Goal: Transaction & Acquisition: Purchase product/service

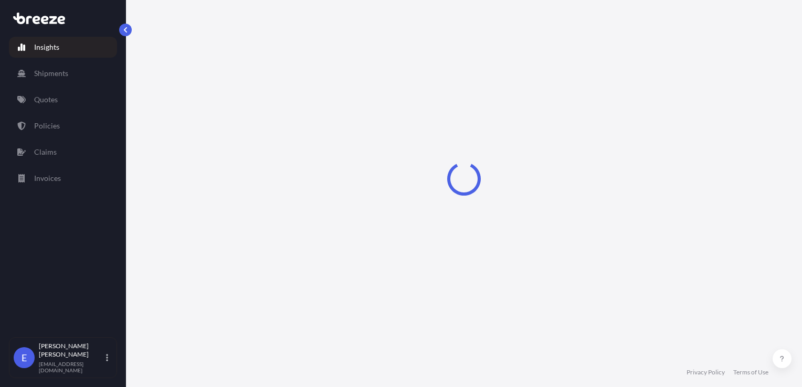
select select "2025"
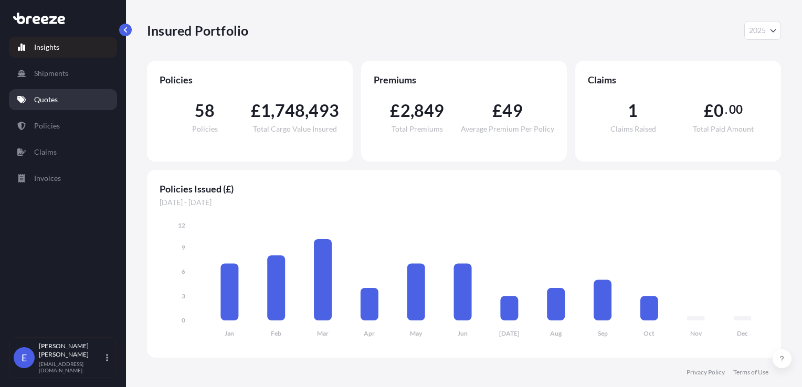
click at [54, 103] on p "Quotes" at bounding box center [46, 99] width 24 height 10
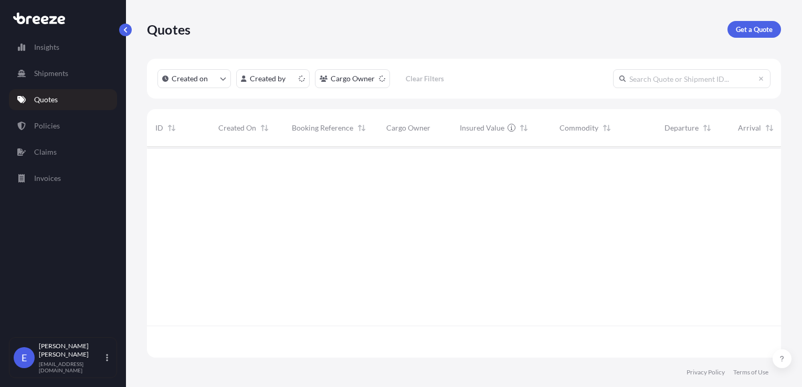
scroll to position [209, 626]
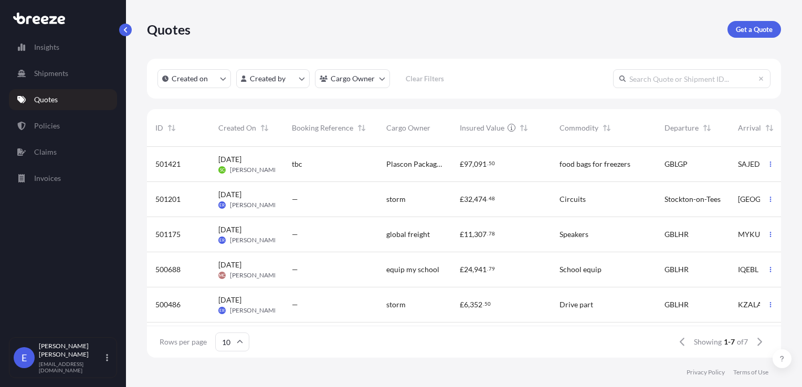
click at [748, 41] on div "Quotes Get a Quote" at bounding box center [464, 29] width 634 height 59
click at [748, 36] on link "Get a Quote" at bounding box center [754, 29] width 54 height 17
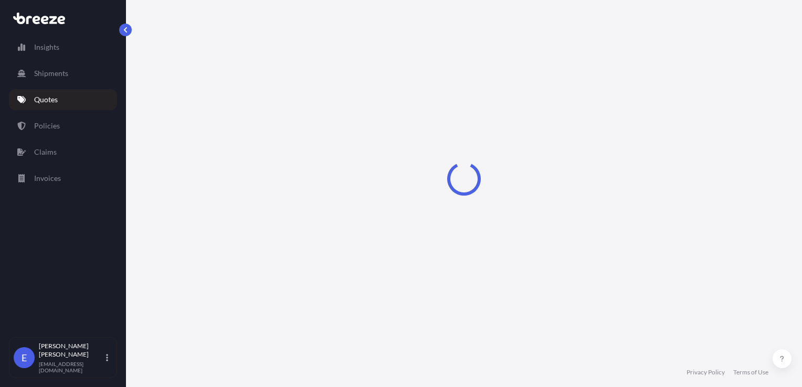
select select "Sea"
select select "1"
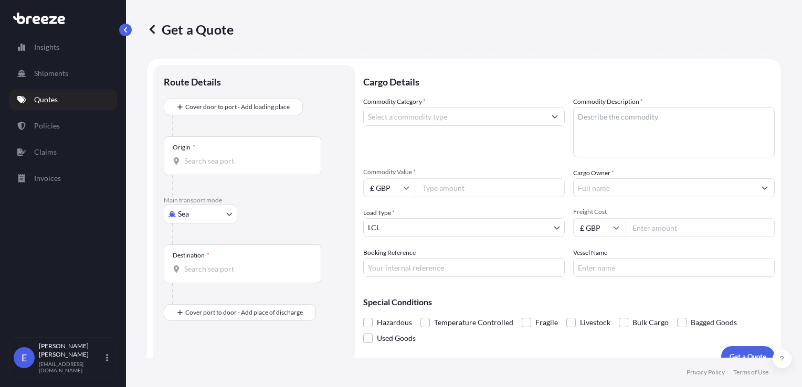
scroll to position [15, 0]
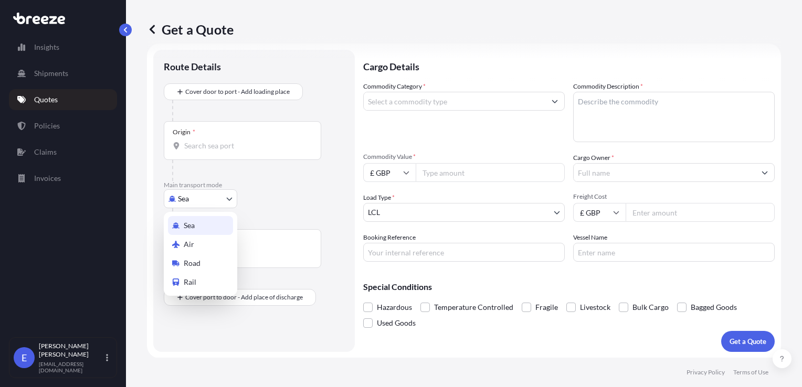
click at [183, 195] on body "Insights Shipments Quotes Policies Claims Invoices E [PERSON_NAME] [EMAIL_ADDRE…" at bounding box center [401, 193] width 802 height 387
click at [189, 262] on span "Road" at bounding box center [192, 263] width 17 height 10
select select "Road"
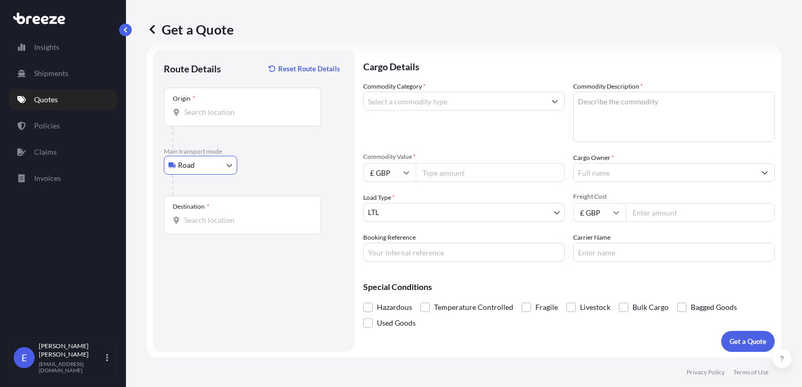
click at [199, 110] on input "Origin *" at bounding box center [246, 112] width 124 height 10
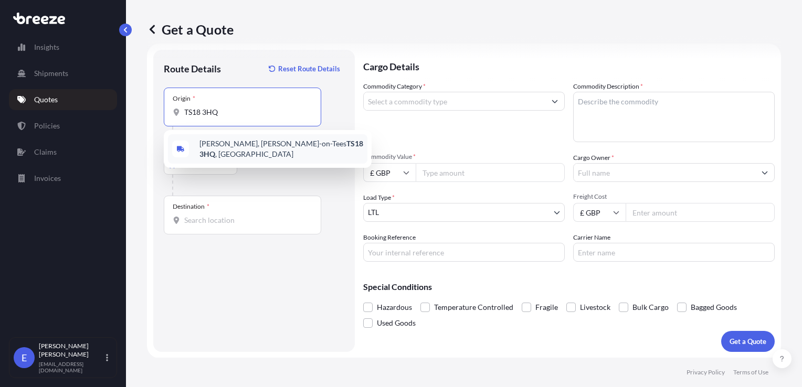
click at [226, 148] on span "[PERSON_NAME][STREET_ADDRESS][PERSON_NAME]" at bounding box center [281, 149] width 164 height 21
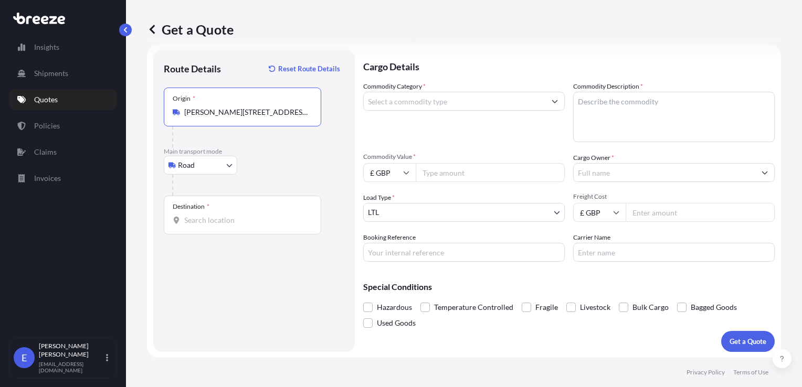
type input "[PERSON_NAME][STREET_ADDRESS][PERSON_NAME]"
click at [189, 223] on input "Destination *" at bounding box center [246, 220] width 124 height 10
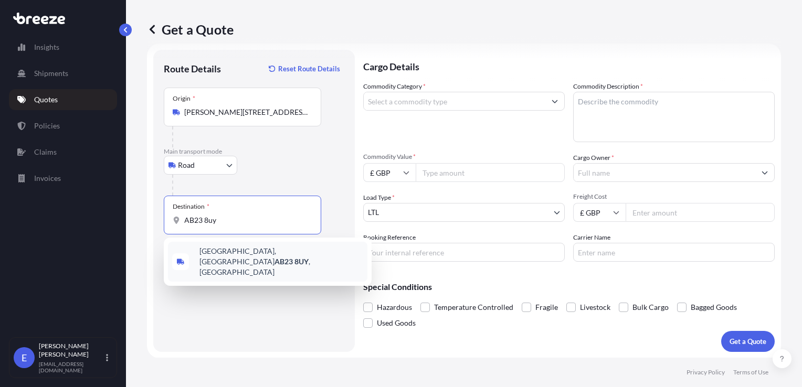
click at [217, 251] on span "[STREET_ADDRESS]" at bounding box center [281, 261] width 164 height 31
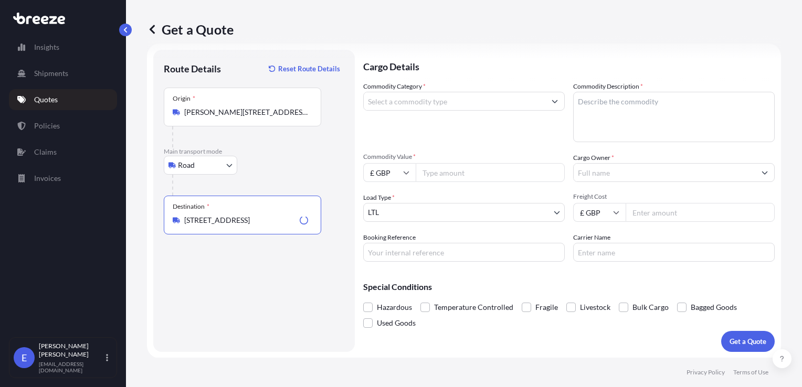
type input "[STREET_ADDRESS]"
click at [390, 106] on input "Commodity Category *" at bounding box center [455, 101] width 182 height 19
type input "Miscellaneous Manufactured Articles"
click at [621, 108] on textarea "Commodity Description *" at bounding box center [674, 117] width 202 height 50
type textarea "circuit equipment"
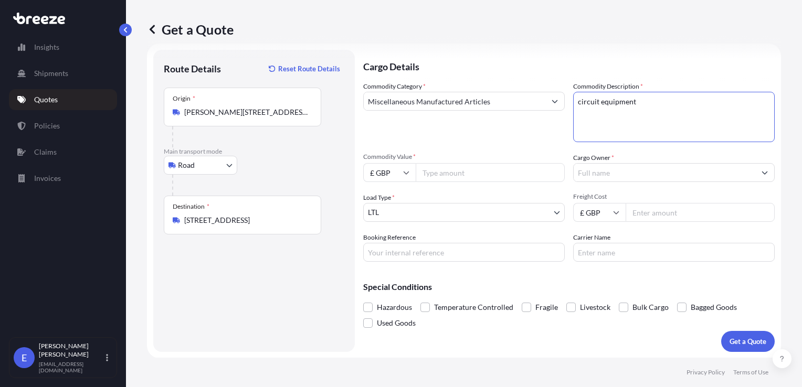
click at [445, 179] on input "Commodity Value *" at bounding box center [490, 172] width 149 height 19
type input "29372.25"
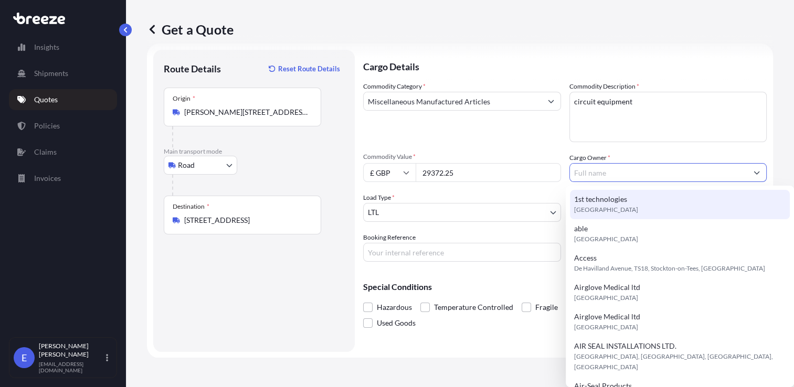
click at [610, 173] on input "Cargo Owner *" at bounding box center [659, 172] width 178 height 19
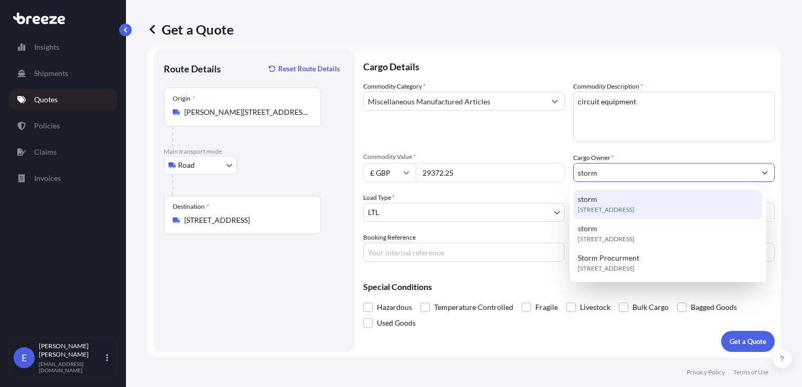
click at [608, 207] on span "[STREET_ADDRESS]" at bounding box center [606, 210] width 57 height 10
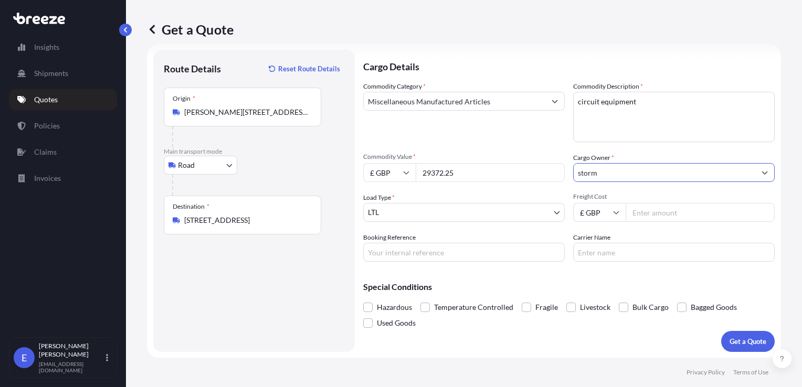
type input "storm"
click at [658, 211] on input "Freight Cost" at bounding box center [700, 212] width 149 height 19
type input "138.64"
click at [729, 337] on p "Get a Quote" at bounding box center [747, 341] width 37 height 10
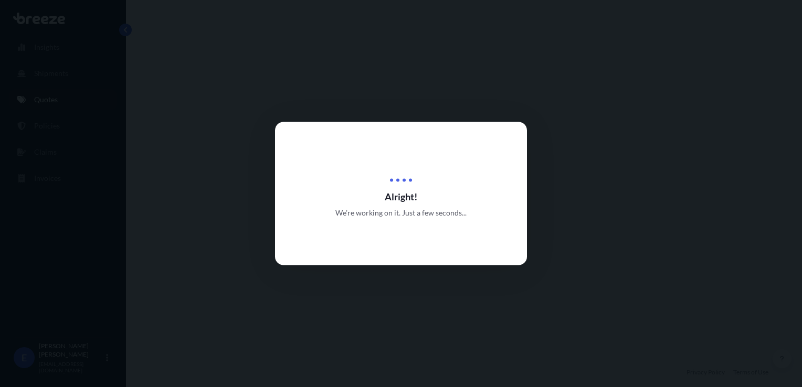
select select "Road"
select select "1"
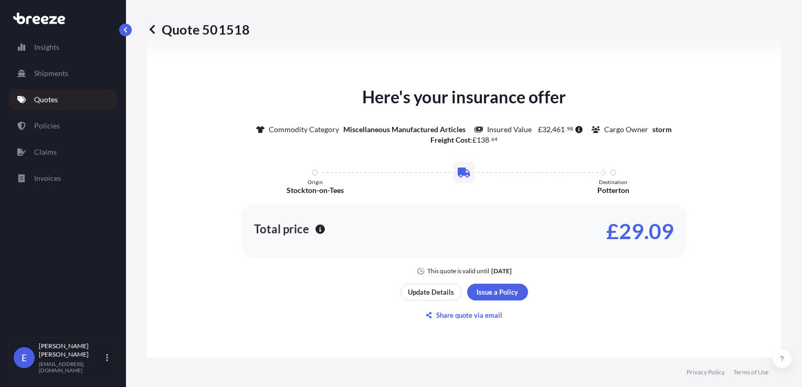
scroll to position [489, 0]
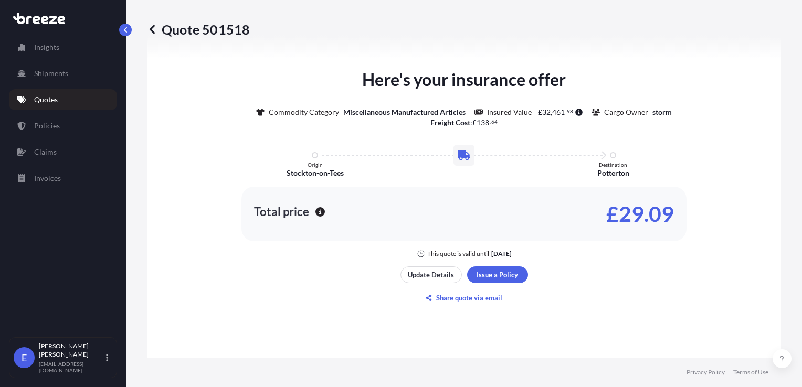
click at [626, 206] on p "£29.09" at bounding box center [640, 214] width 68 height 17
click at [279, 228] on div "Total price £29.09" at bounding box center [463, 214] width 445 height 55
click at [296, 213] on p "Total price" at bounding box center [281, 212] width 55 height 10
click at [457, 213] on div "Total price £29.09" at bounding box center [463, 214] width 445 height 55
drag, startPoint x: 606, startPoint y: 213, endPoint x: 669, endPoint y: 217, distance: 63.6
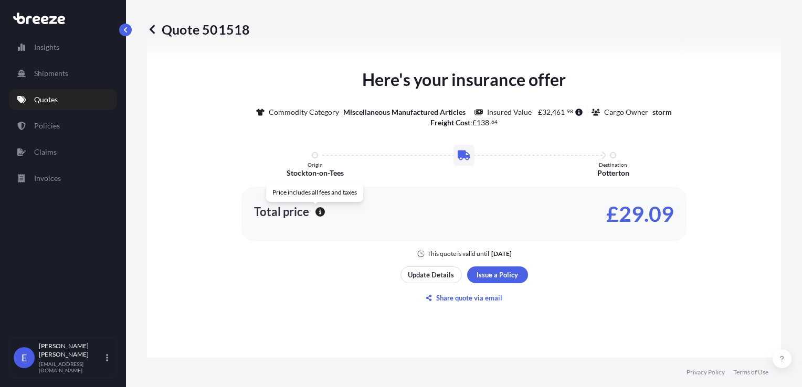
click at [606, 213] on p "£29.09" at bounding box center [640, 214] width 68 height 17
click at [669, 217] on p "£29.09" at bounding box center [640, 214] width 68 height 17
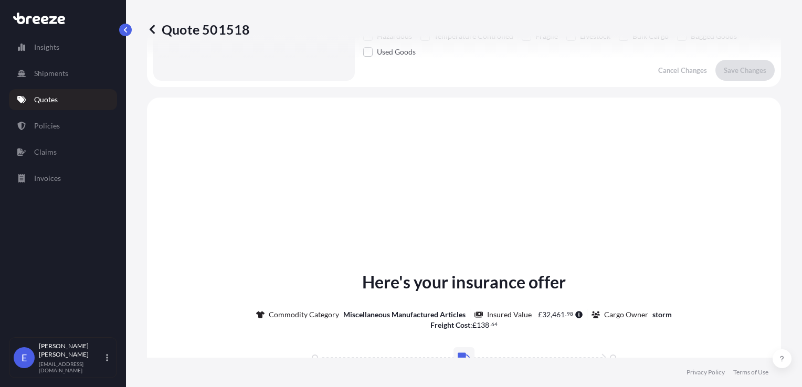
scroll to position [437, 0]
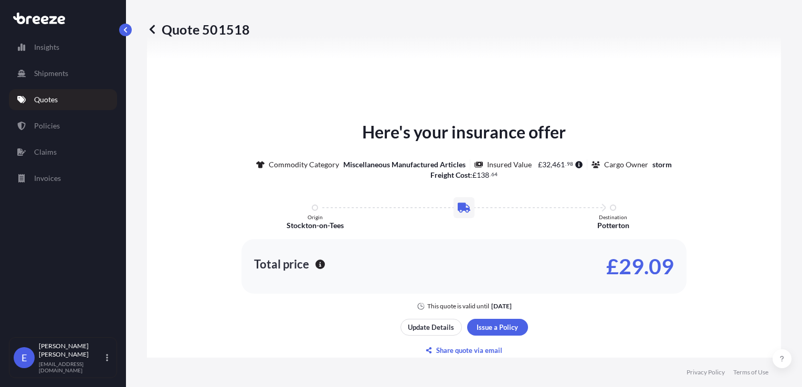
click at [50, 108] on link "Quotes" at bounding box center [63, 99] width 108 height 21
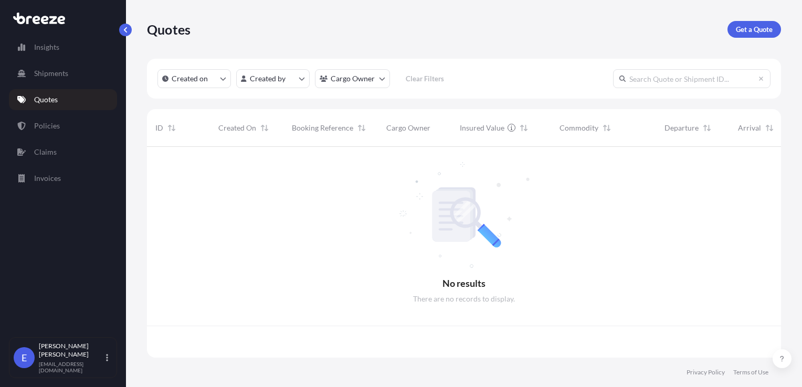
scroll to position [209, 626]
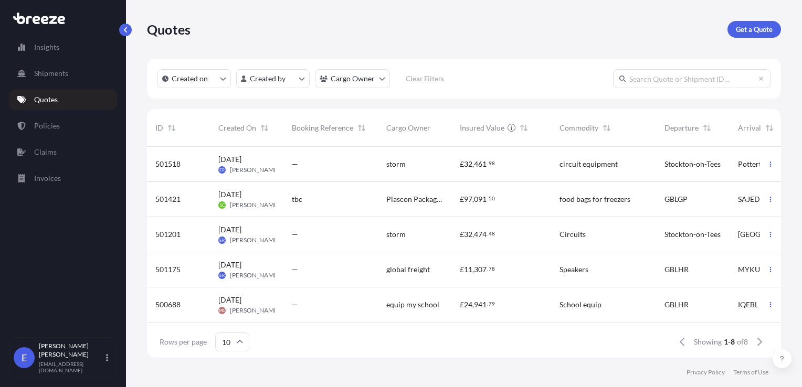
click at [500, 162] on div "£ 32 , 461 . 98" at bounding box center [501, 164] width 83 height 10
select select "Road"
select select "1"
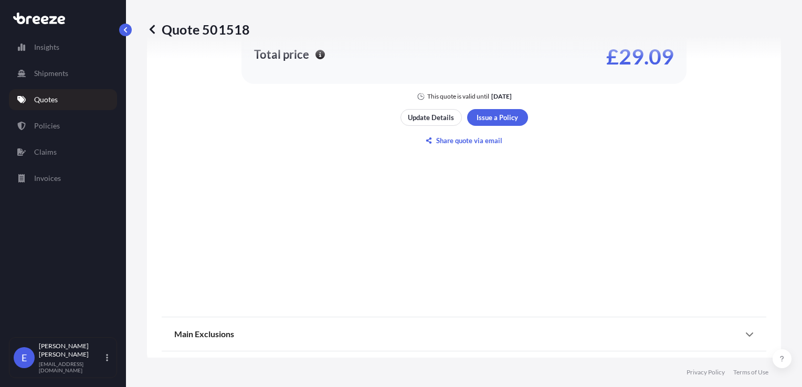
scroll to position [654, 0]
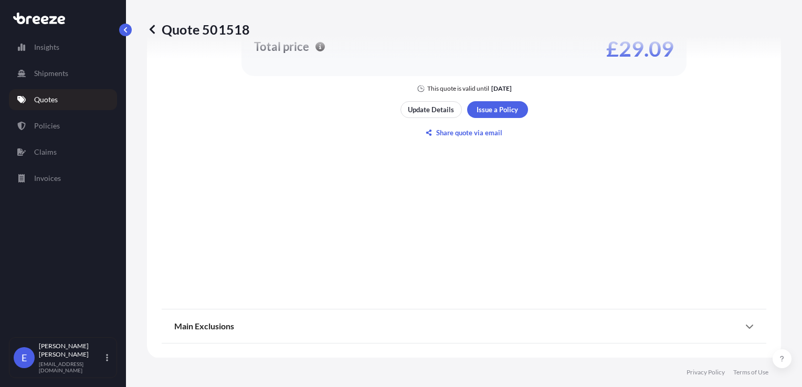
click at [745, 324] on icon at bounding box center [749, 326] width 8 height 8
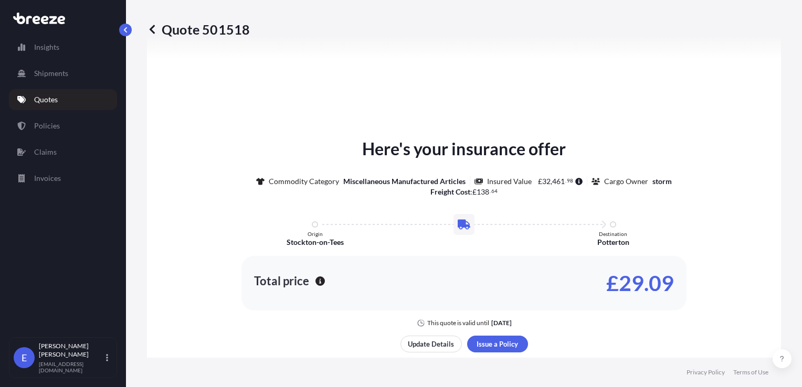
scroll to position [577, 0]
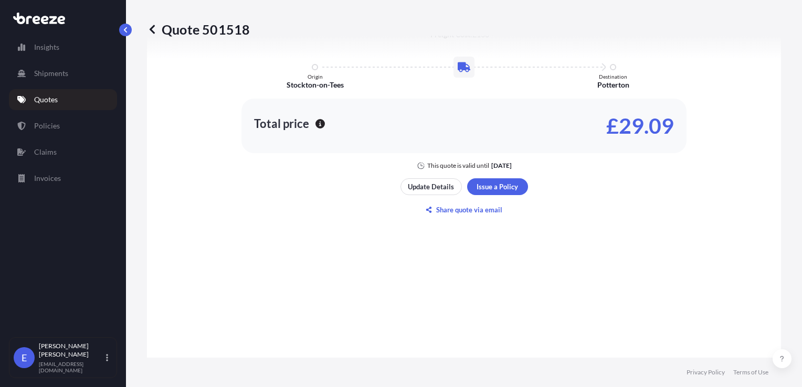
click at [458, 72] on icon at bounding box center [464, 67] width 13 height 13
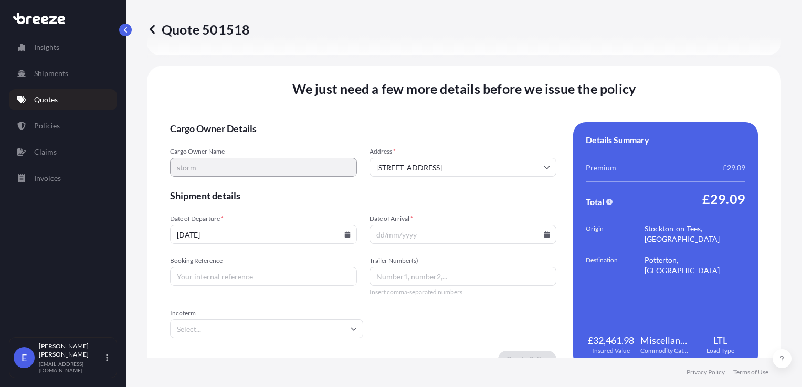
scroll to position [1520, 0]
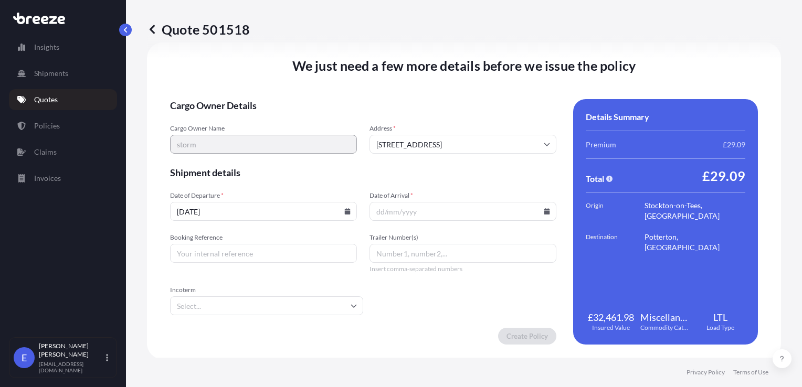
click at [348, 209] on input "[DATE]" at bounding box center [263, 211] width 187 height 19
click at [344, 210] on icon at bounding box center [347, 211] width 6 height 6
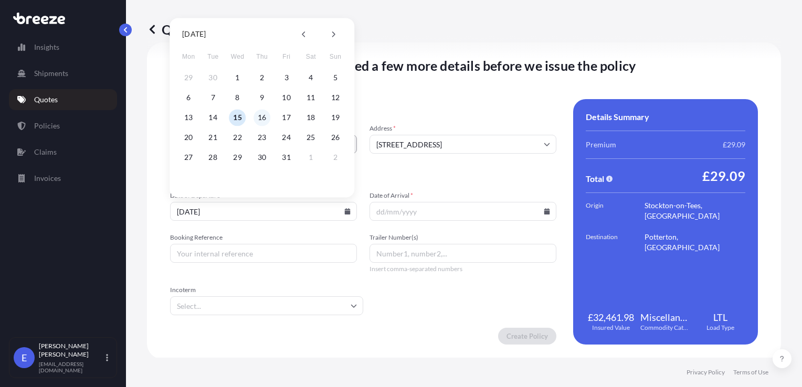
click at [266, 117] on button "16" at bounding box center [261, 117] width 17 height 17
type input "[DATE]"
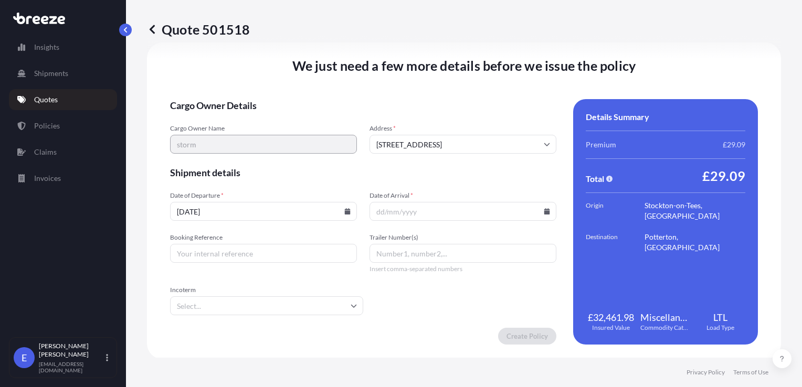
click at [546, 211] on input "Date of Arrival *" at bounding box center [462, 211] width 187 height 19
click at [545, 211] on input "Date of Arrival *" at bounding box center [462, 211] width 187 height 19
click at [544, 211] on icon at bounding box center [547, 211] width 6 height 6
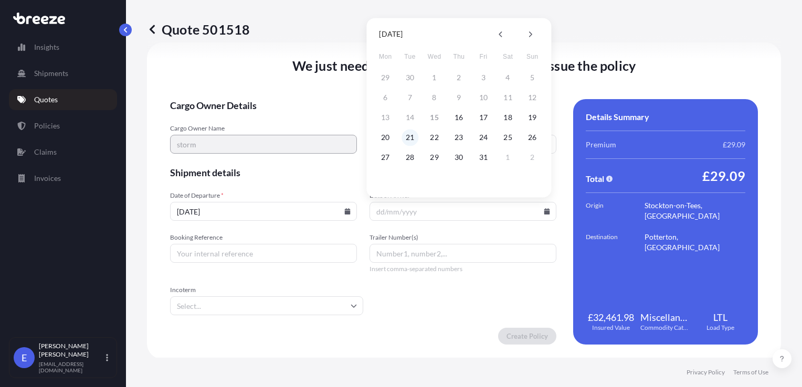
click at [404, 141] on button "21" at bounding box center [409, 137] width 17 height 17
type input "[DATE]"
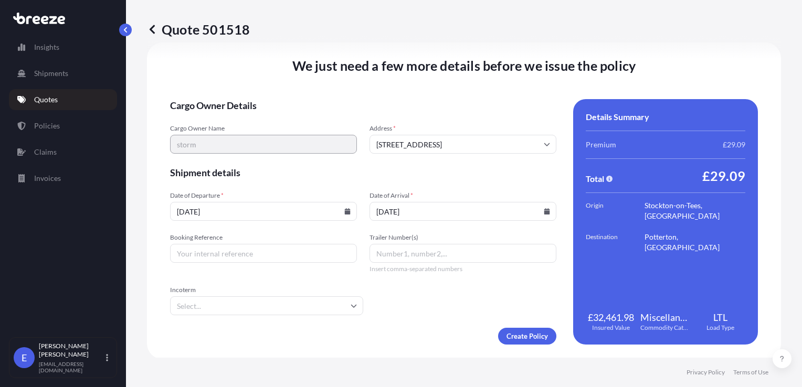
click at [232, 253] on input "Booking Reference" at bounding box center [263, 253] width 187 height 19
click at [201, 260] on input "Booking Reference" at bounding box center [263, 253] width 187 height 19
paste input "UKROJ84496"
type input "UKROJ84496"
click at [204, 304] on input "Incoterm" at bounding box center [266, 306] width 193 height 19
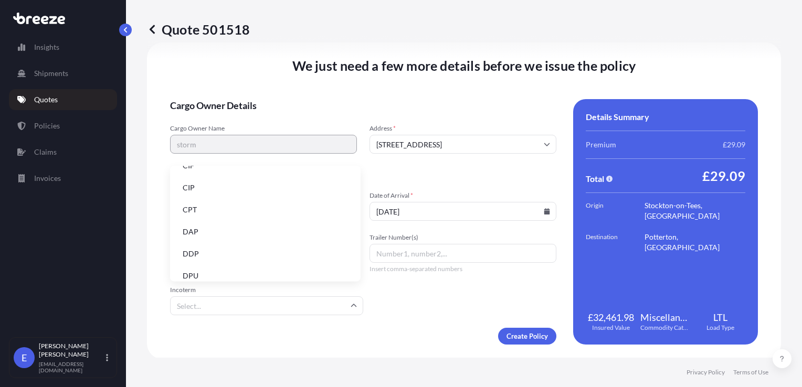
scroll to position [52, 0]
click at [202, 217] on li "DAP" at bounding box center [265, 216] width 182 height 20
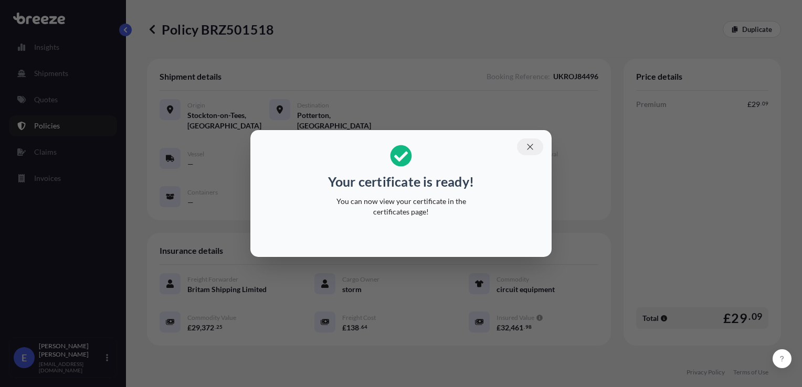
click at [531, 149] on icon "button" at bounding box center [529, 146] width 9 height 9
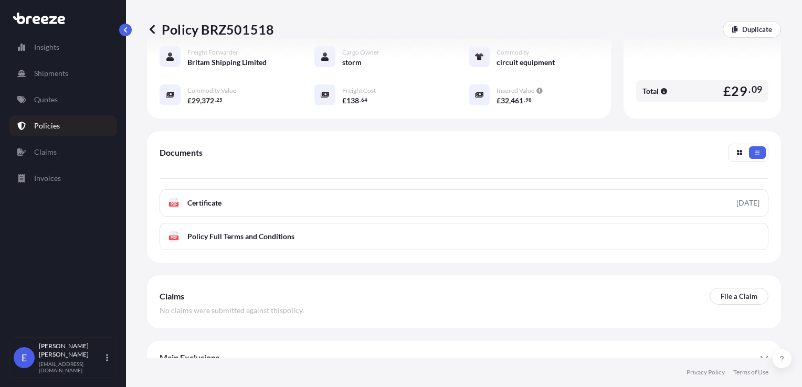
scroll to position [242, 0]
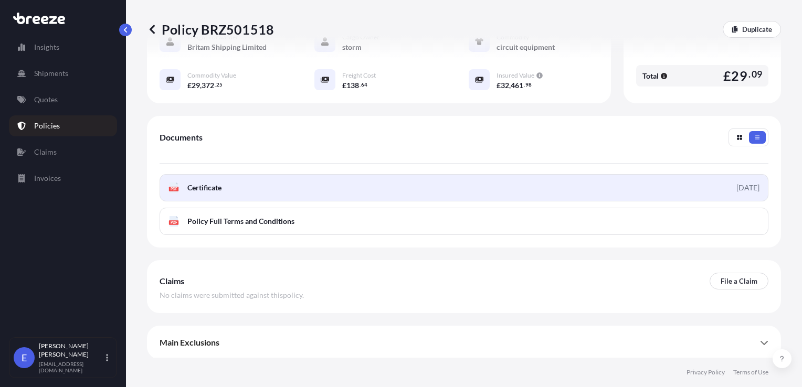
click at [214, 184] on span "Certificate" at bounding box center [204, 188] width 34 height 10
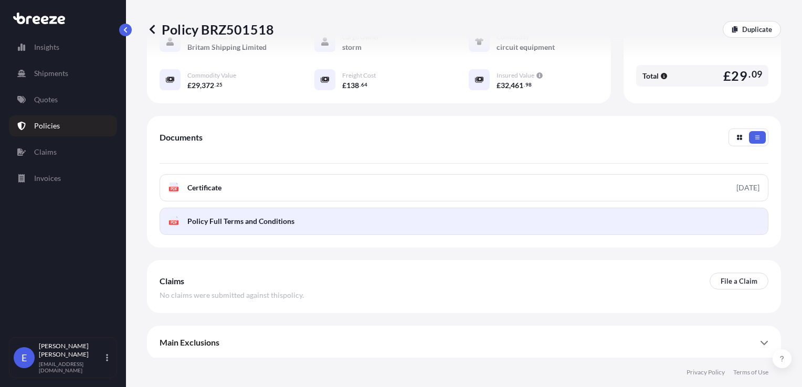
click at [206, 219] on span "Policy Full Terms and Conditions" at bounding box center [240, 221] width 107 height 10
